Goal: Transaction & Acquisition: Purchase product/service

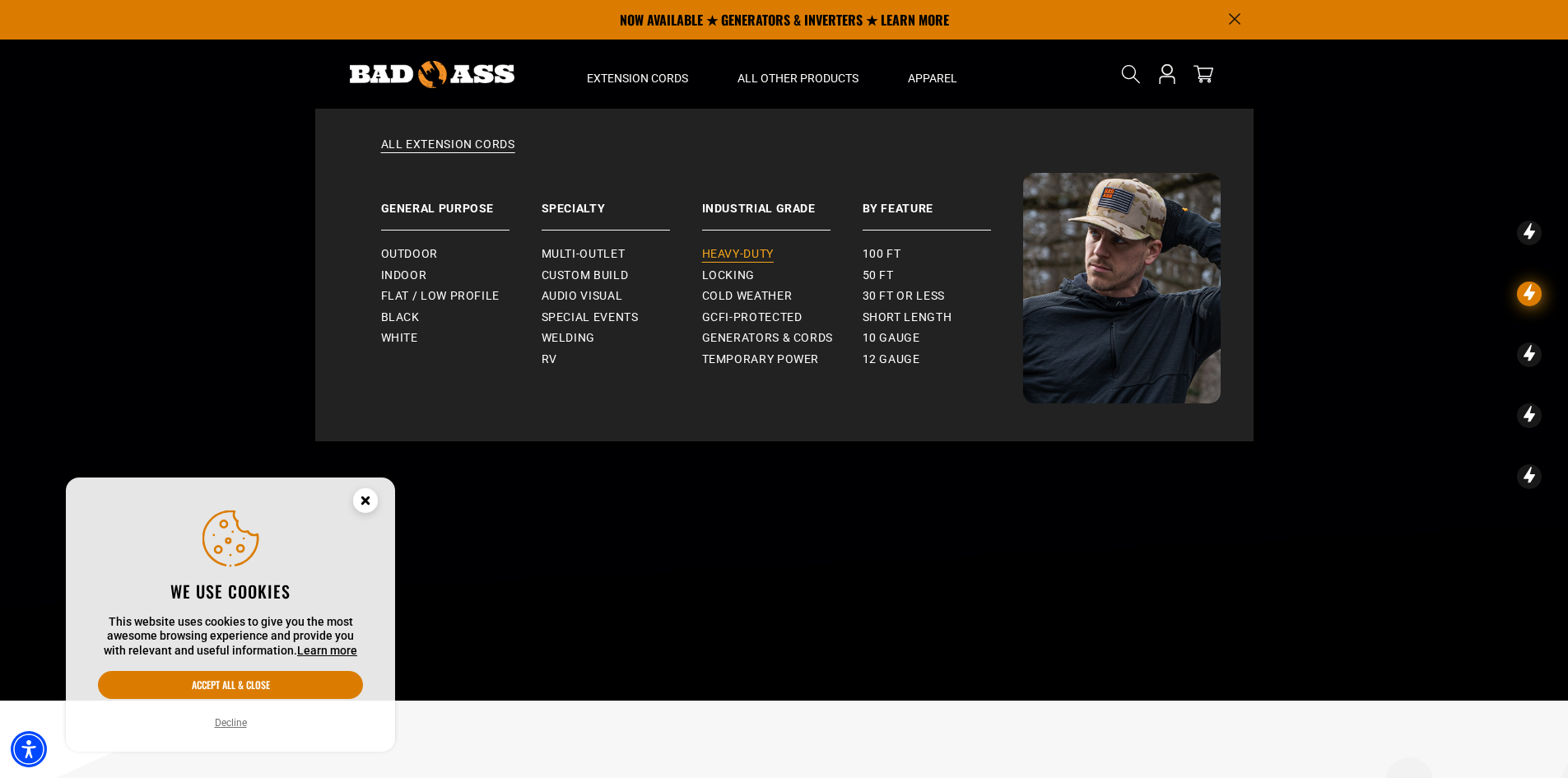
click at [740, 254] on span "Heavy-Duty" at bounding box center [737, 254] width 72 height 15
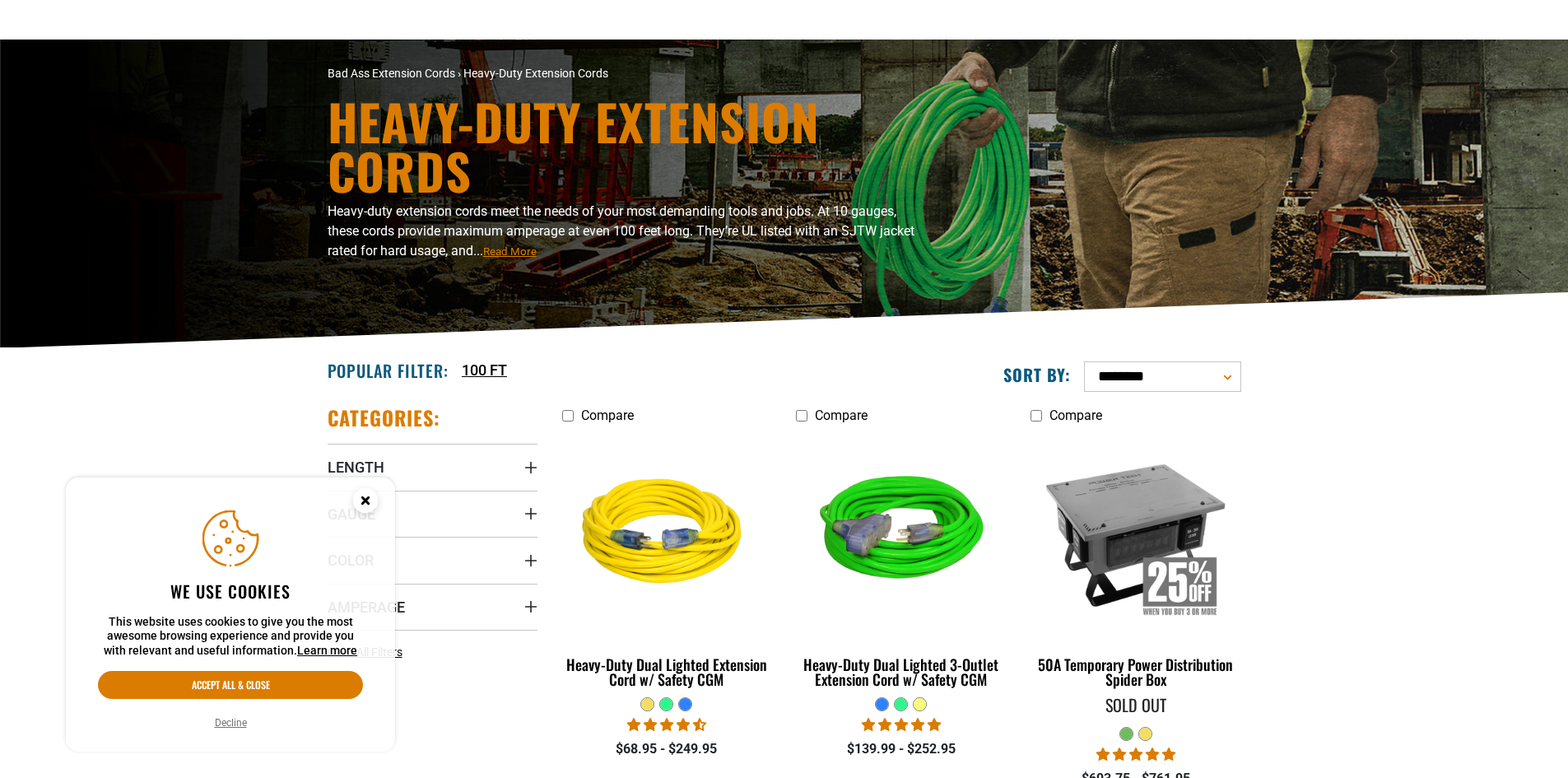
scroll to position [165, 0]
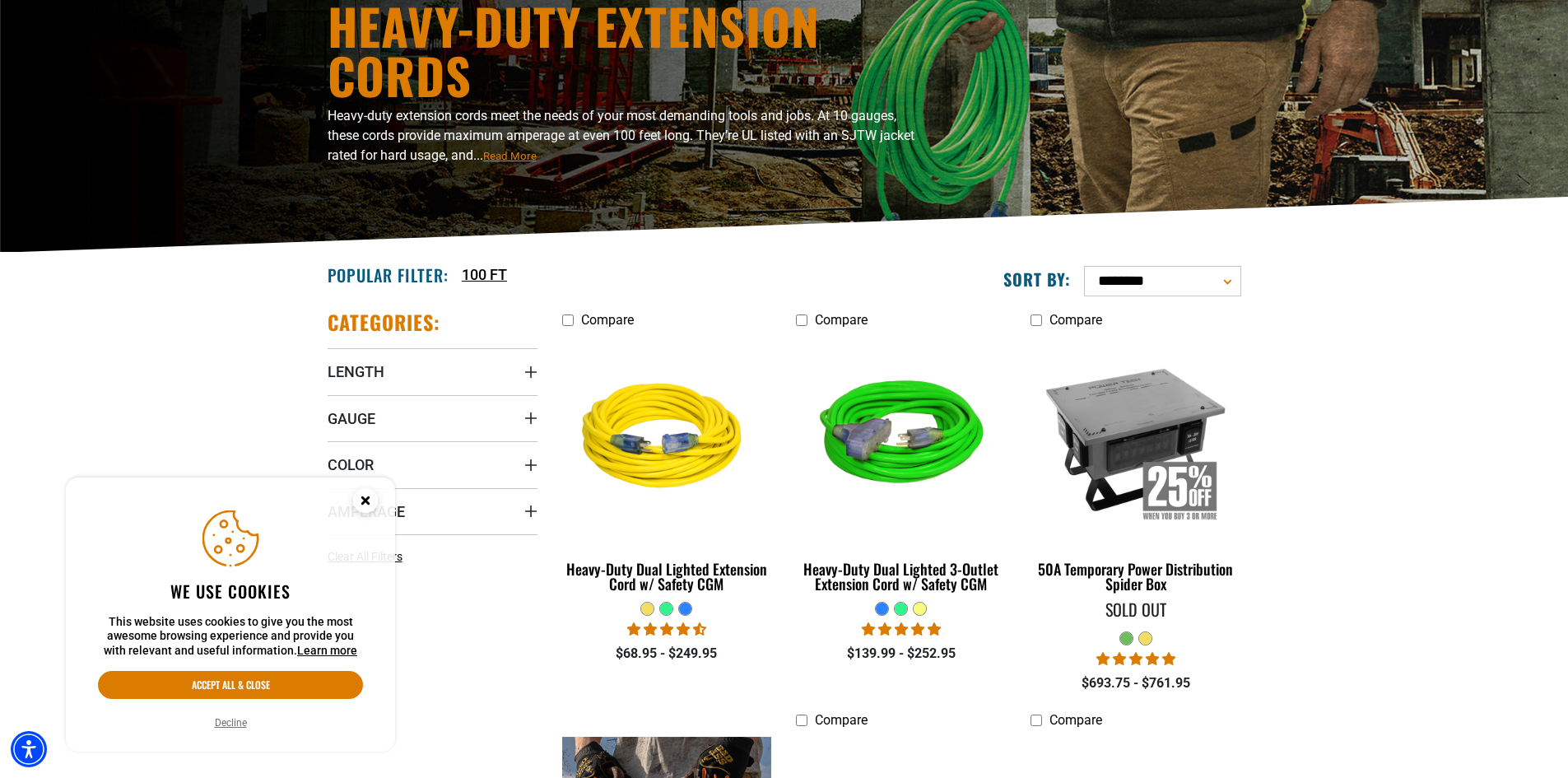
click at [362, 503] on icon "Cookie Consent" at bounding box center [365, 500] width 6 height 6
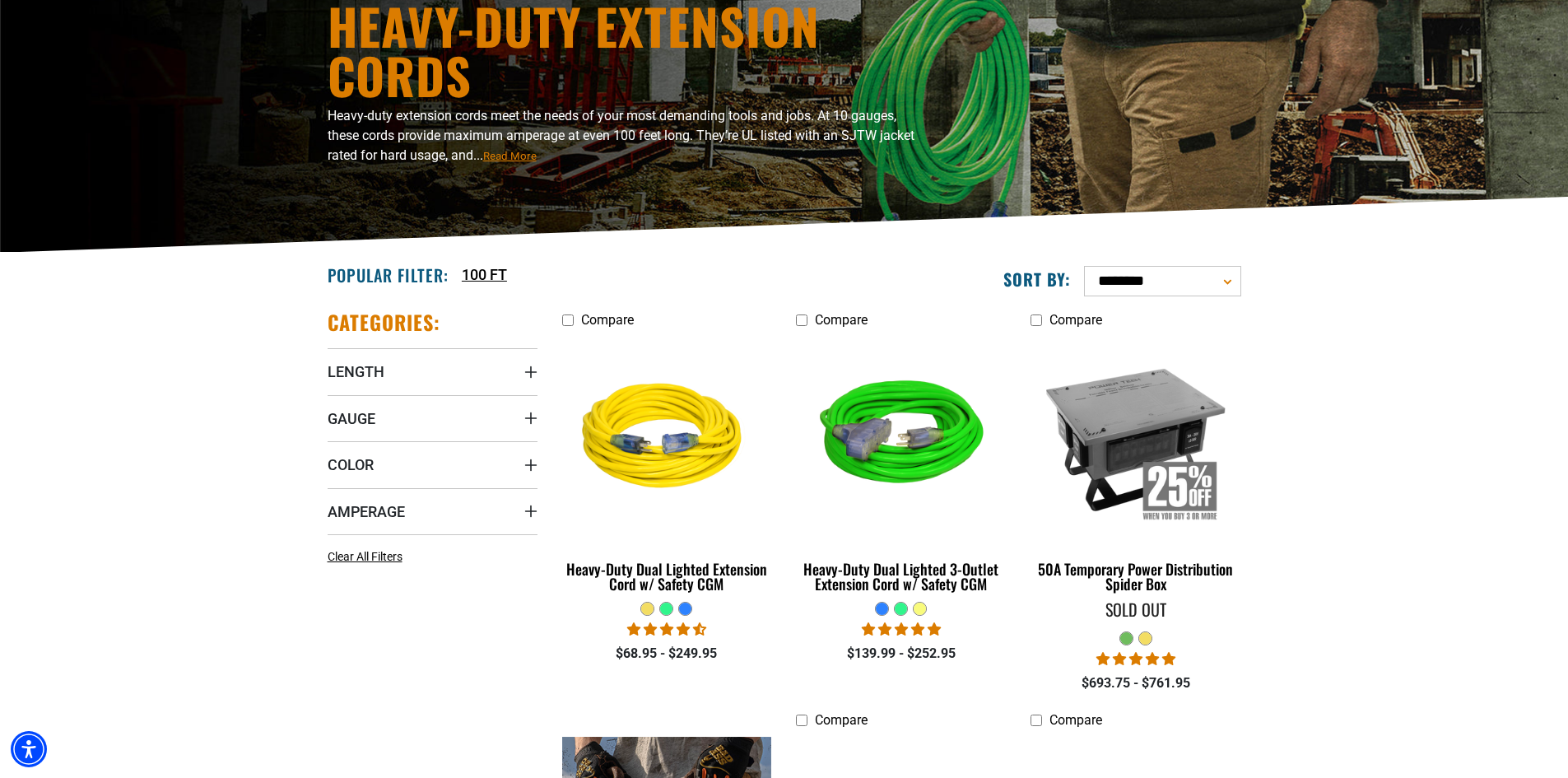
click at [527, 416] on icon "Gauge" at bounding box center [531, 418] width 13 height 13
click at [438, 452] on icon at bounding box center [438, 452] width 13 height 22
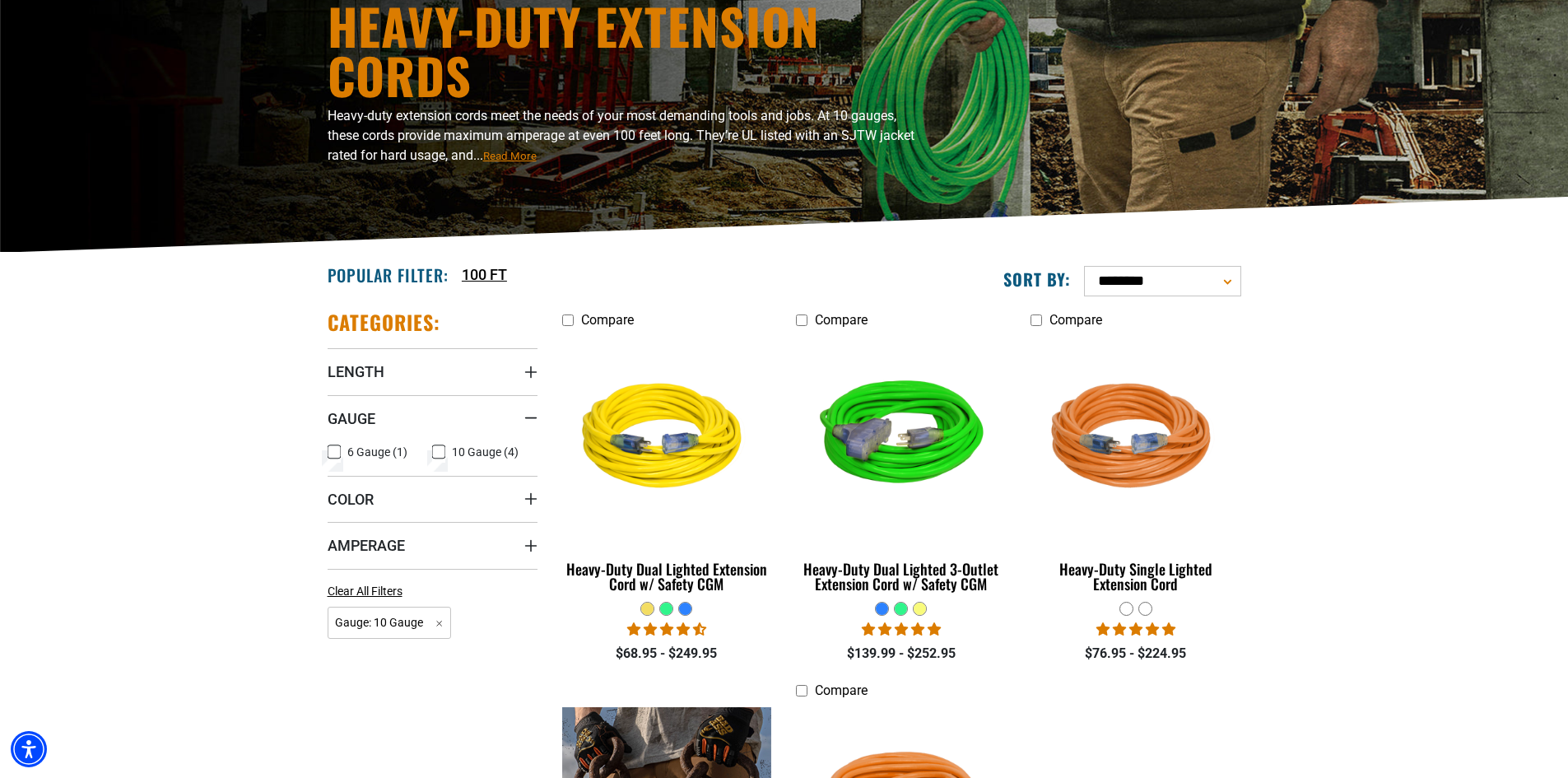
scroll to position [247, 0]
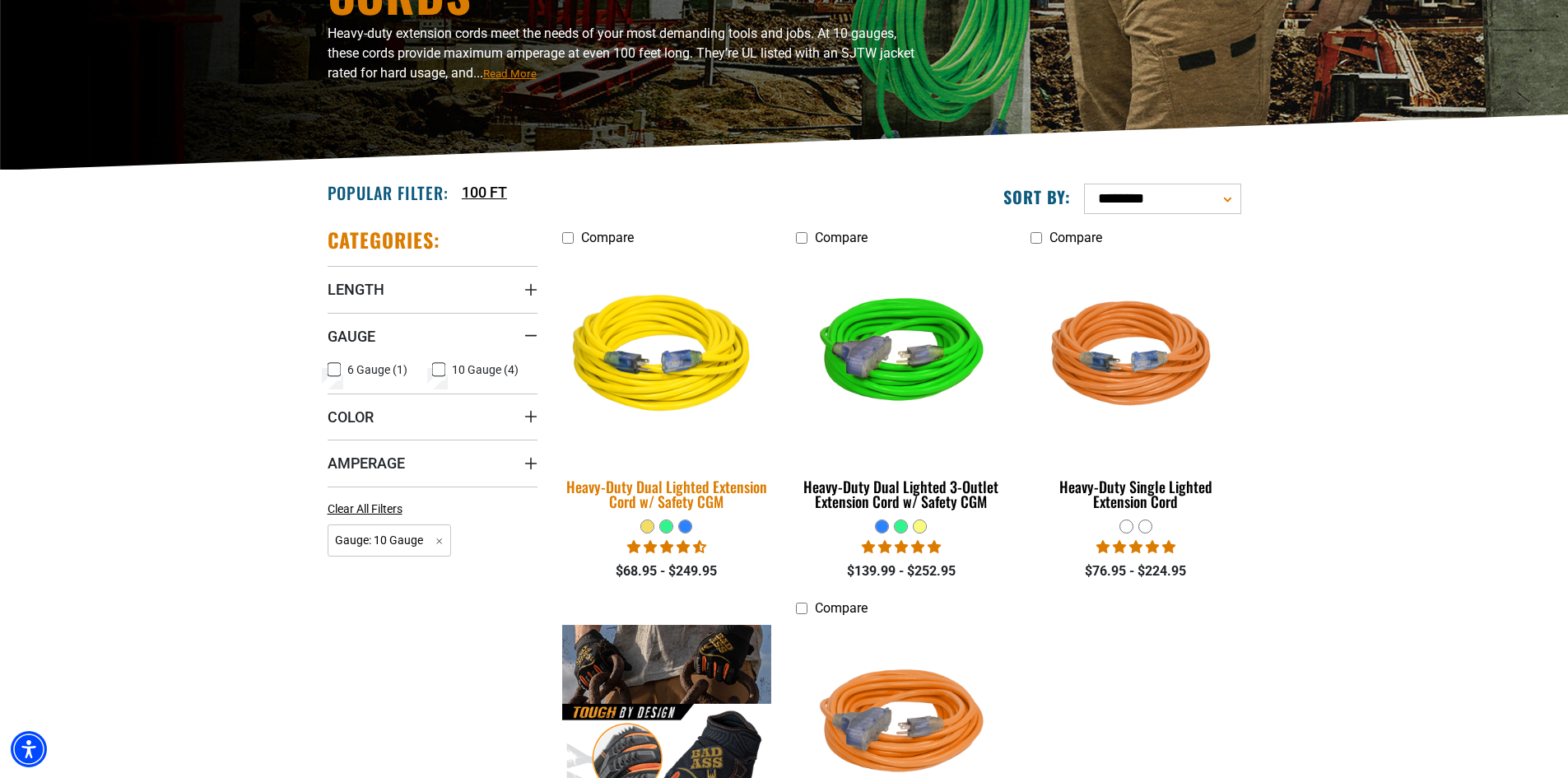
click at [668, 381] on img at bounding box center [666, 356] width 230 height 211
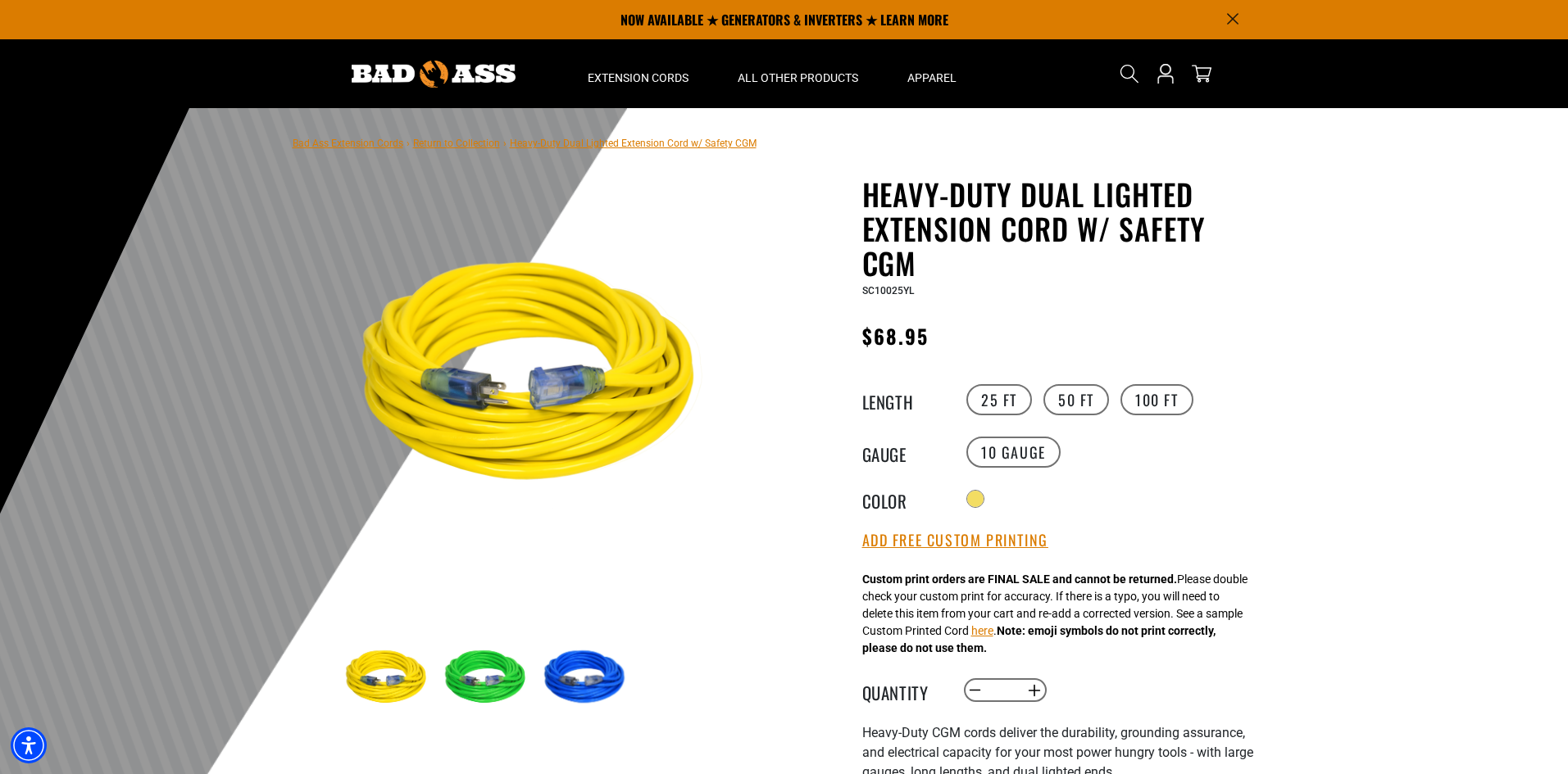
click at [1081, 400] on label "50 FT" at bounding box center [1076, 400] width 65 height 31
click at [999, 400] on label "25 FT" at bounding box center [999, 400] width 65 height 31
